Goal: Task Accomplishment & Management: Use online tool/utility

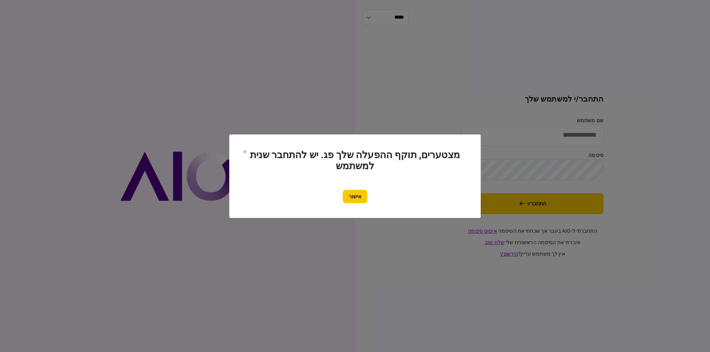
type input "*********"
click at [335, 204] on section "מצטערים, תוקף ההפעלה שלך פג. יש להתחבר שנית למשתמש אישור" at bounding box center [354, 177] width 251 height 84
click at [364, 198] on button "אישור" at bounding box center [355, 196] width 24 height 13
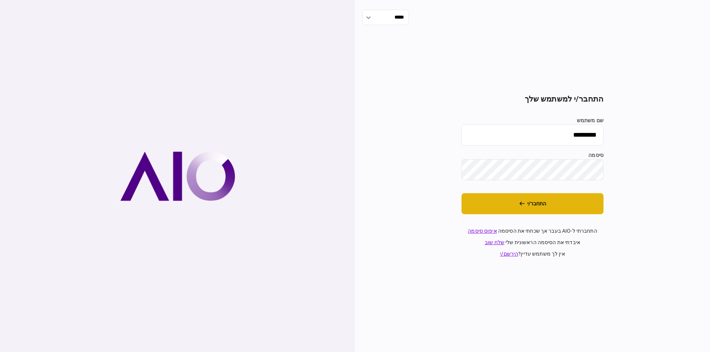
click at [510, 204] on button "התחבר/י" at bounding box center [532, 203] width 142 height 21
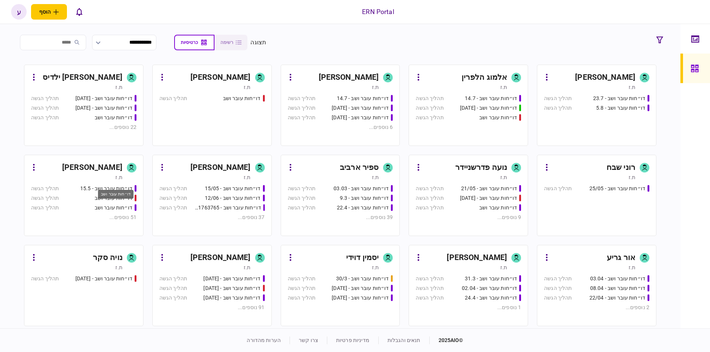
click at [105, 186] on div "דו״חות עובר ושב - 15.5" at bounding box center [106, 189] width 52 height 8
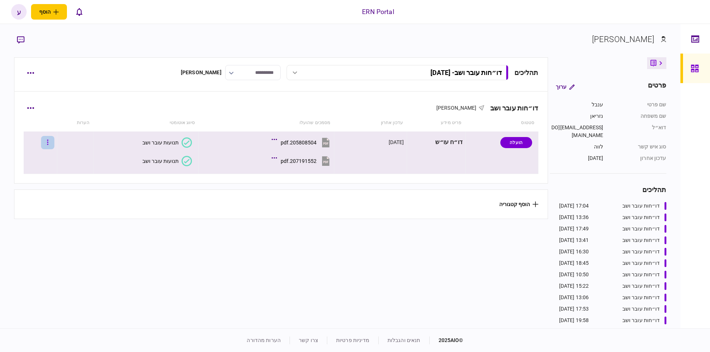
click at [54, 142] on button "button" at bounding box center [47, 142] width 13 height 13
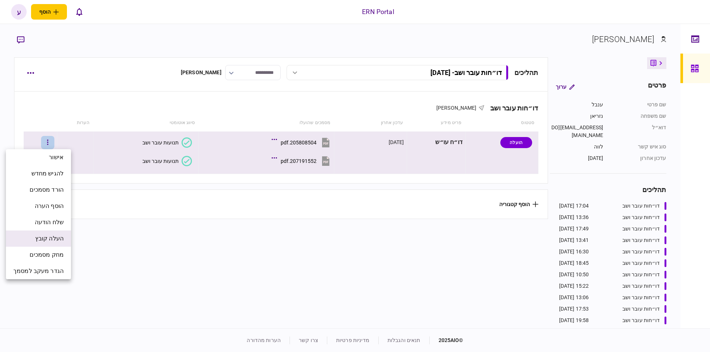
click at [53, 233] on li "העלה קובץ" at bounding box center [38, 239] width 65 height 16
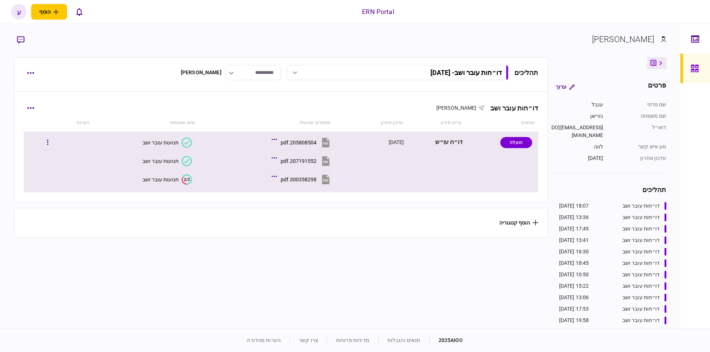
click at [163, 177] on div "תנועות עובר ושב" at bounding box center [160, 180] width 36 height 6
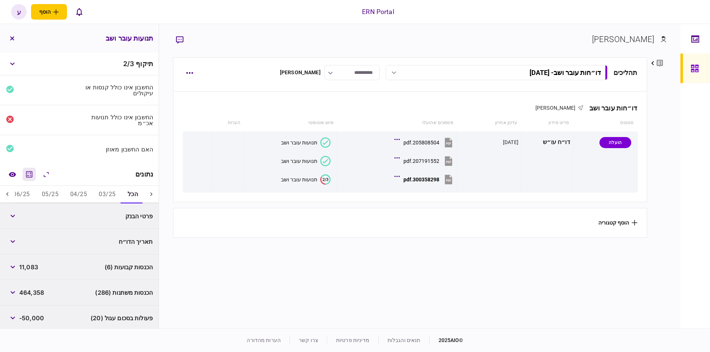
click at [28, 176] on icon "מחשבון" at bounding box center [29, 174] width 6 height 6
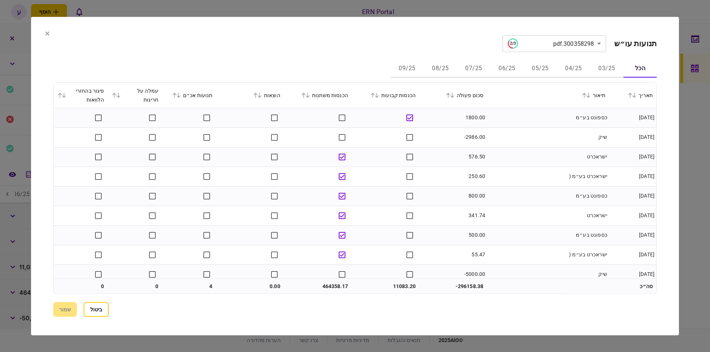
click at [501, 71] on button "06/25" at bounding box center [506, 69] width 33 height 18
click at [456, 98] on div "סכום פעולה" at bounding box center [453, 95] width 60 height 9
click at [454, 97] on icon at bounding box center [452, 95] width 4 height 5
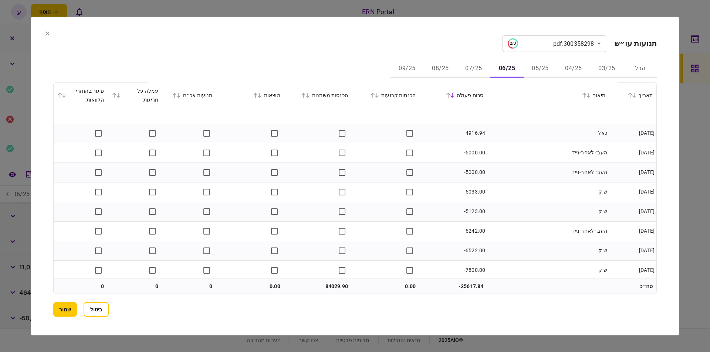
scroll to position [1457, 0]
click at [483, 66] on button "07/25" at bounding box center [473, 69] width 33 height 18
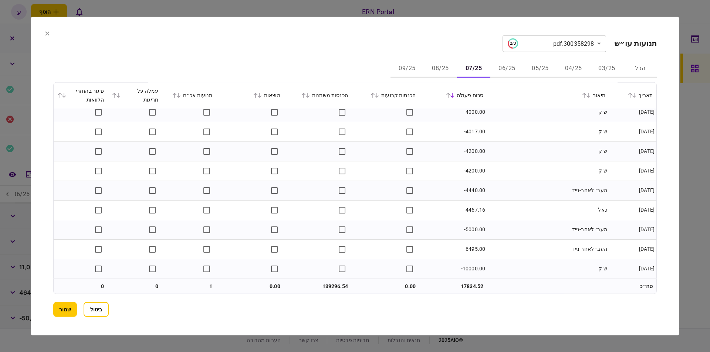
click at [441, 79] on section "הכל 03/25 04/25 05/25 06/25 07/25 08/25 09/25 תאריך תיאור סכום פעולה הכנסות קבו…" at bounding box center [354, 177] width 603 height 234
click at [443, 68] on button "08/25" at bounding box center [440, 69] width 33 height 18
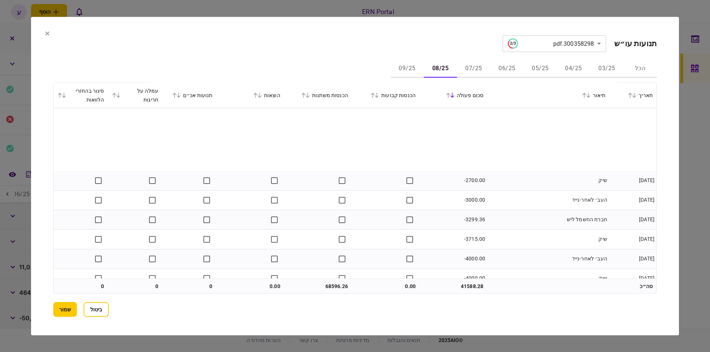
scroll to position [1378, 0]
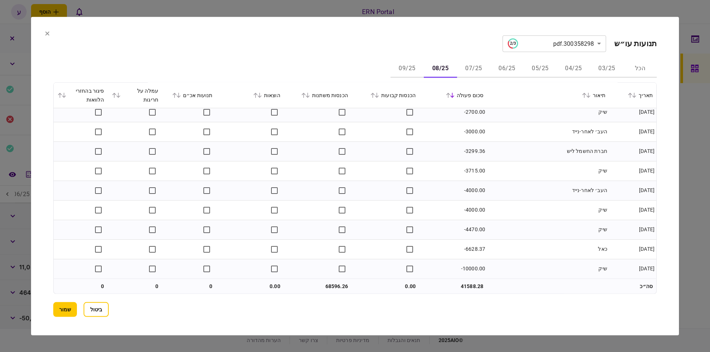
click at [403, 71] on button "09/25" at bounding box center [406, 69] width 33 height 18
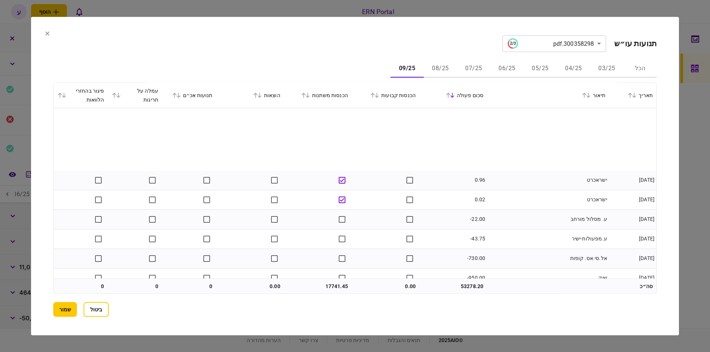
scroll to position [242, 0]
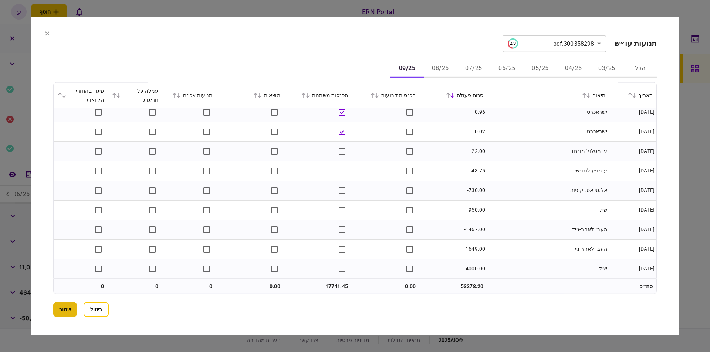
click at [56, 311] on button "שמור" at bounding box center [65, 309] width 24 height 15
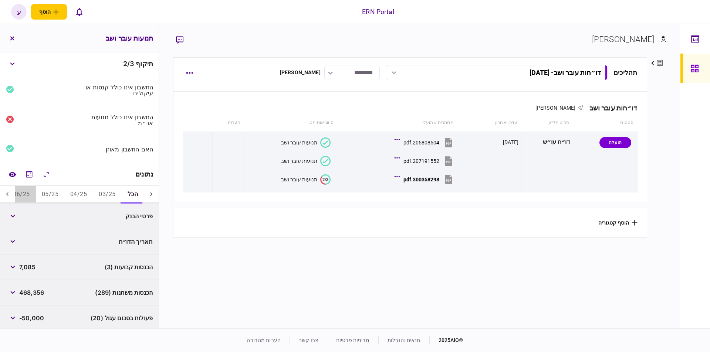
click at [18, 189] on button "06/25" at bounding box center [21, 195] width 28 height 18
click at [5, 191] on icon at bounding box center [7, 194] width 7 height 7
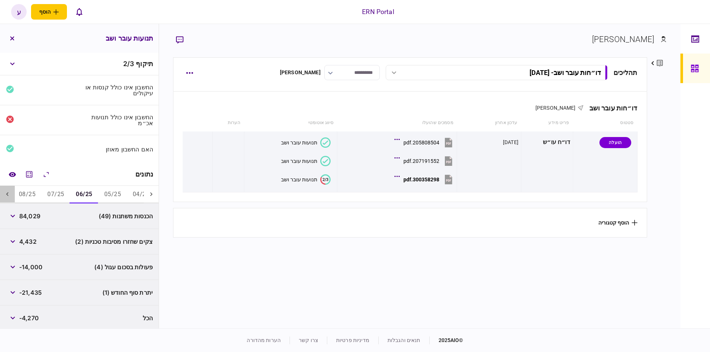
click at [5, 191] on icon at bounding box center [7, 194] width 7 height 7
click at [38, 213] on span "84,029" at bounding box center [29, 216] width 21 height 9
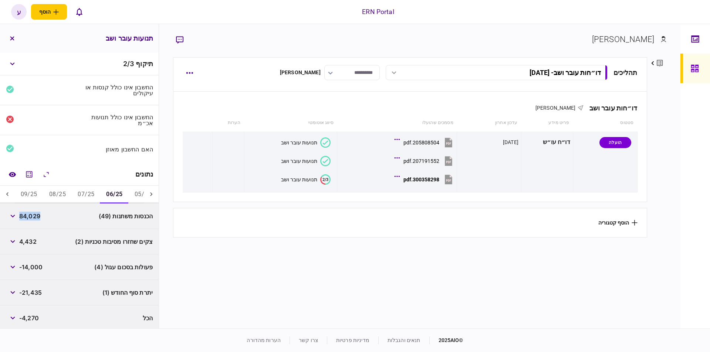
copy span "84,029"
click at [28, 239] on span "4,432" at bounding box center [27, 241] width 17 height 9
click at [34, 290] on span "-21,435" at bounding box center [30, 292] width 23 height 9
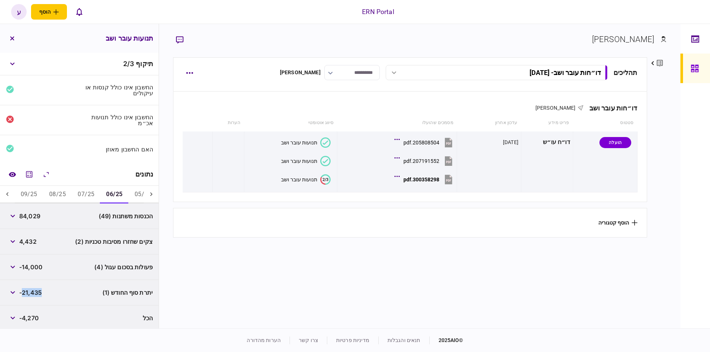
click at [34, 290] on span "-21,435" at bounding box center [30, 292] width 23 height 9
click at [84, 194] on button "07/25" at bounding box center [86, 195] width 28 height 18
click at [39, 215] on span "139,296" at bounding box center [30, 216] width 23 height 9
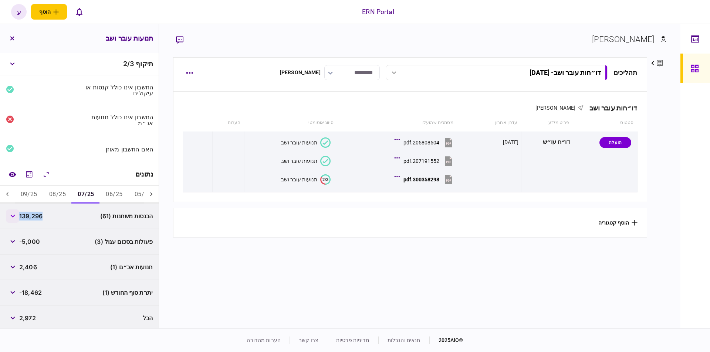
copy span "139,296"
click at [35, 294] on span "-18,462" at bounding box center [30, 292] width 23 height 9
copy div "-18,462"
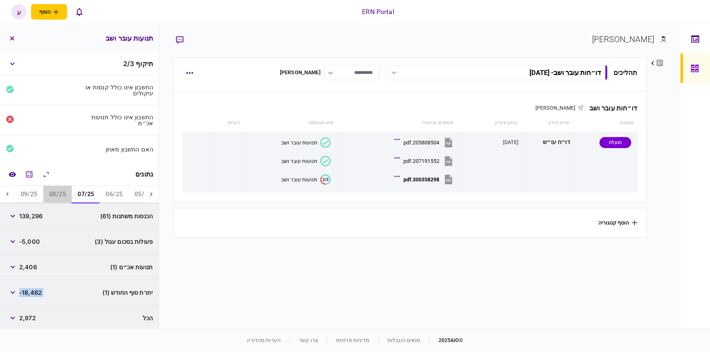
click at [55, 194] on button "08/25" at bounding box center [57, 195] width 28 height 18
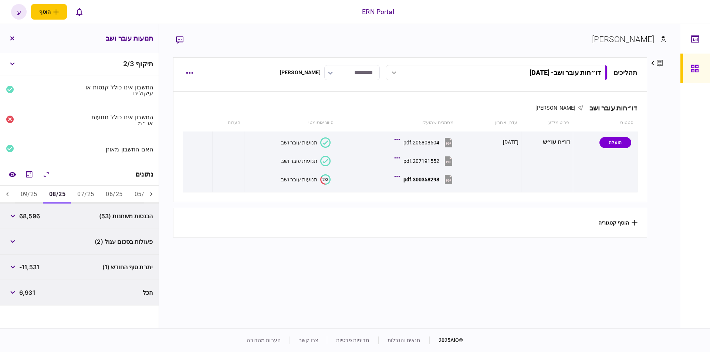
click at [31, 217] on span "68,596" at bounding box center [29, 216] width 21 height 9
copy span "68,596"
click at [33, 268] on span "-11,531" at bounding box center [29, 267] width 20 height 9
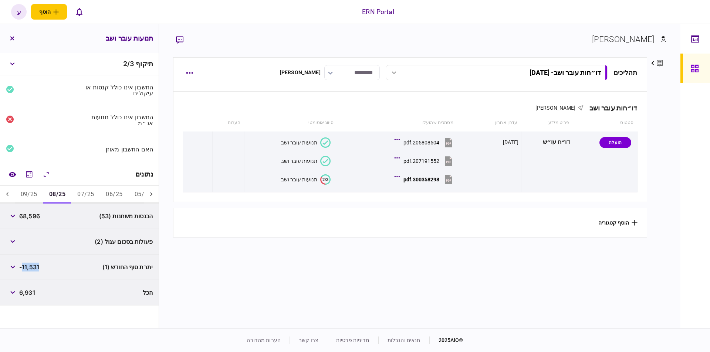
click at [33, 268] on span "-11,531" at bounding box center [29, 267] width 20 height 9
copy div "-11,531"
click at [22, 190] on button "09/25" at bounding box center [29, 195] width 28 height 18
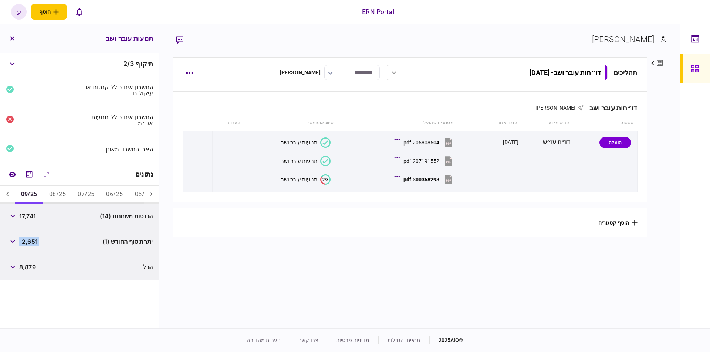
click at [37, 238] on span "-2,651" at bounding box center [28, 241] width 18 height 9
click at [35, 240] on span "-2,651" at bounding box center [28, 241] width 18 height 9
click at [33, 240] on span "-2,651" at bounding box center [28, 241] width 18 height 9
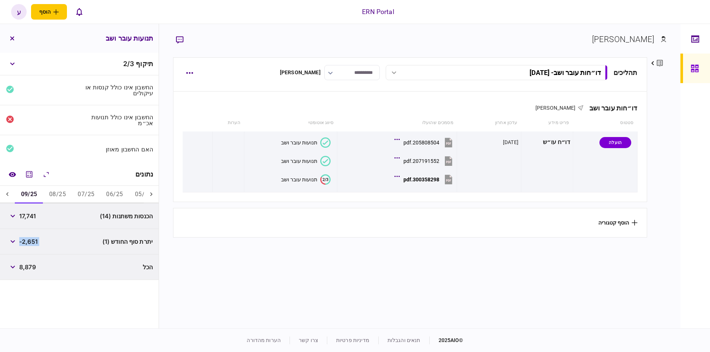
click at [33, 240] on span "-2,651" at bounding box center [28, 241] width 18 height 9
